Goal: Information Seeking & Learning: Learn about a topic

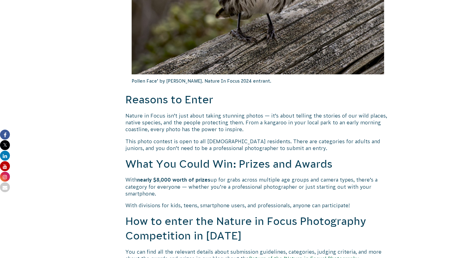
scroll to position [392, 0]
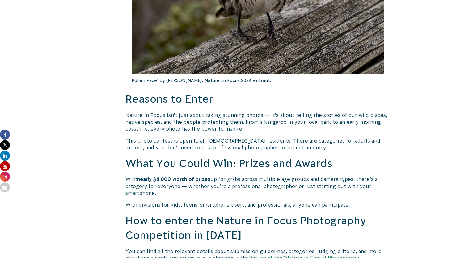
click at [244, 183] on p "With nearly $8,000 worth of prizes up for grabs across multiple age groups and …" at bounding box center [258, 186] width 265 height 21
click at [284, 189] on p "With nearly $8,000 worth of prizes up for grabs across multiple age groups and …" at bounding box center [258, 186] width 265 height 21
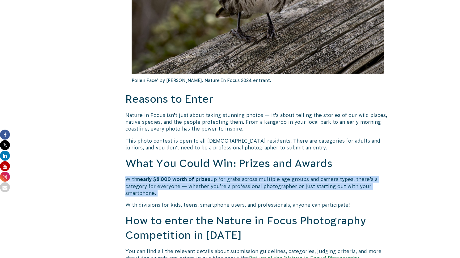
click at [284, 189] on p "With nearly $8,000 worth of prizes up for grabs across multiple age groups and …" at bounding box center [258, 186] width 265 height 21
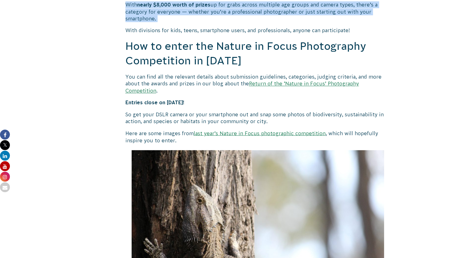
scroll to position [567, 0]
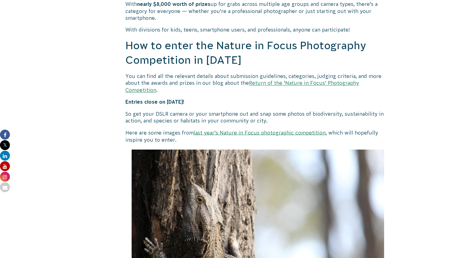
click at [287, 114] on p "So get your DSLR camera or your smartphone out and snap some photos of biodiver…" at bounding box center [258, 117] width 265 height 14
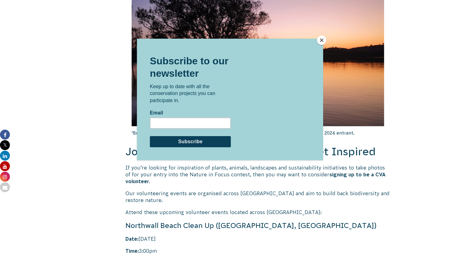
scroll to position [1151, 0]
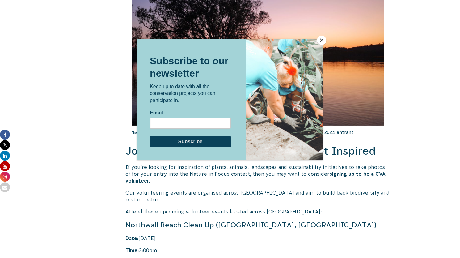
click at [322, 40] on button "Close" at bounding box center [321, 40] width 9 height 9
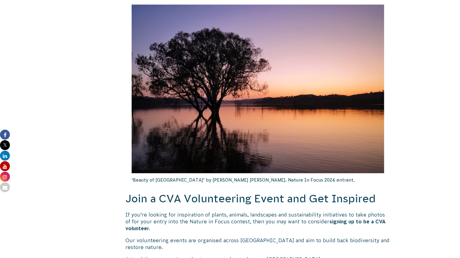
scroll to position [902, 0]
